Goal: Find specific page/section: Find specific page/section

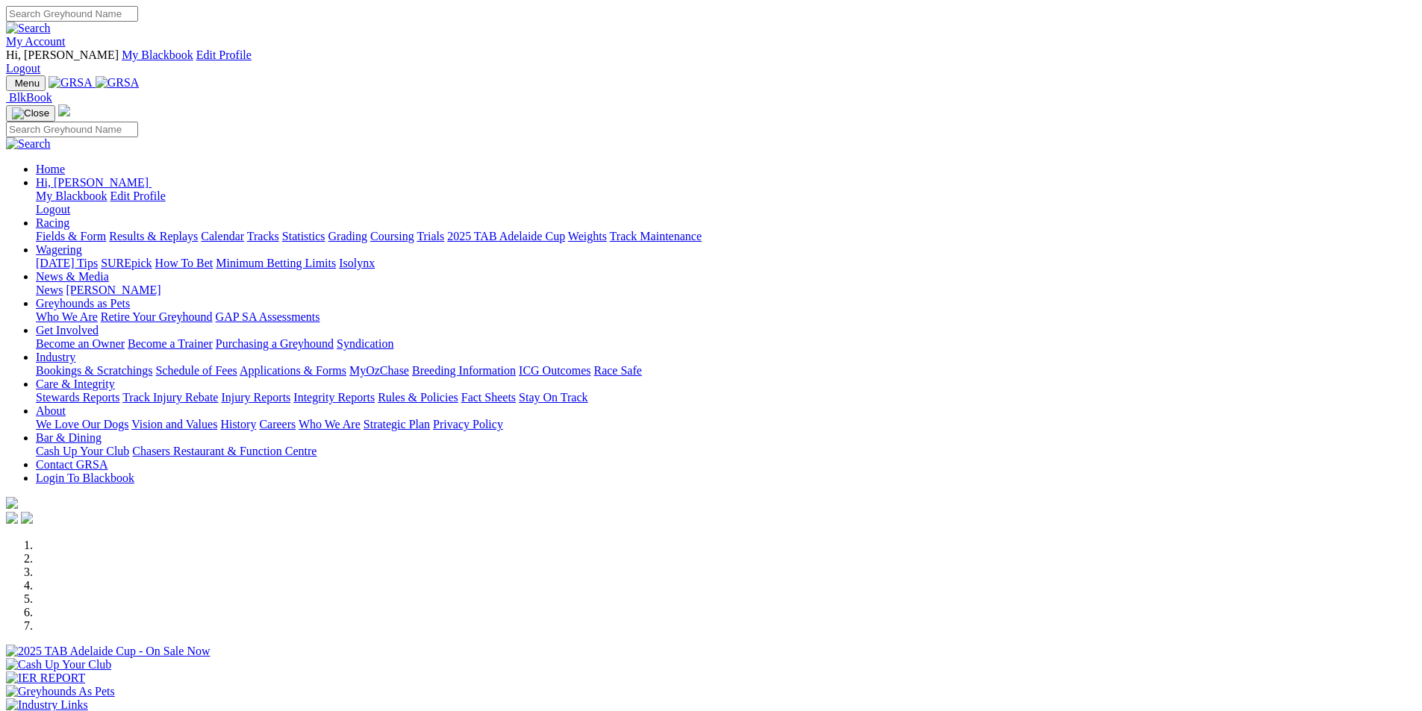
scroll to position [224, 0]
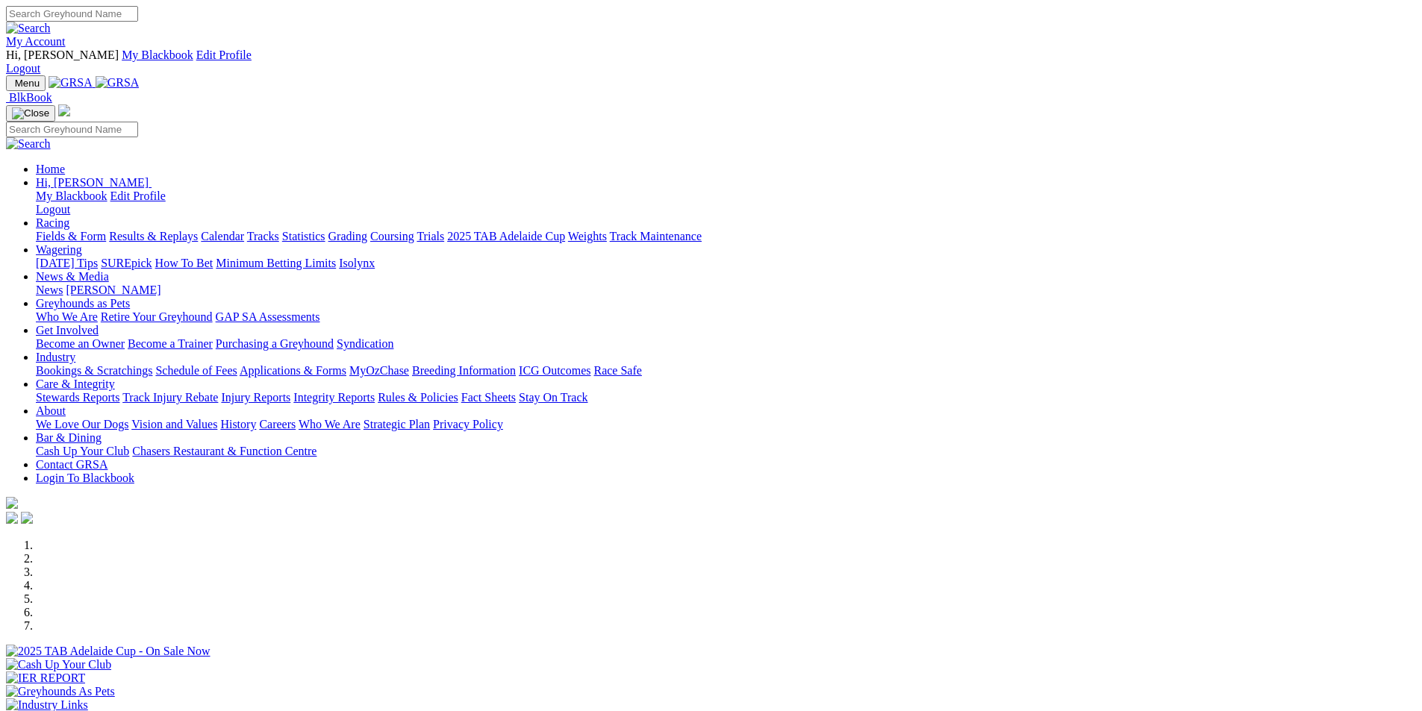
scroll to position [224, 0]
